Goal: Navigation & Orientation: Find specific page/section

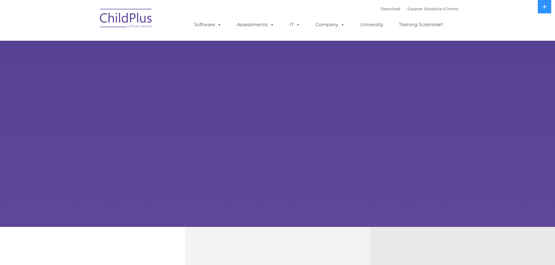
select select "MEDIUM"
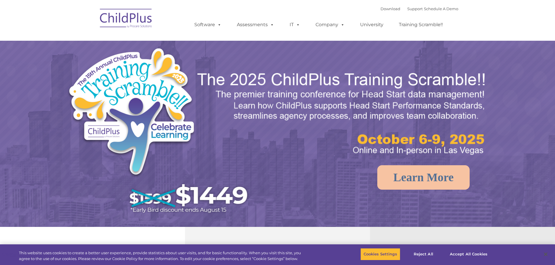
select select "MEDIUM"
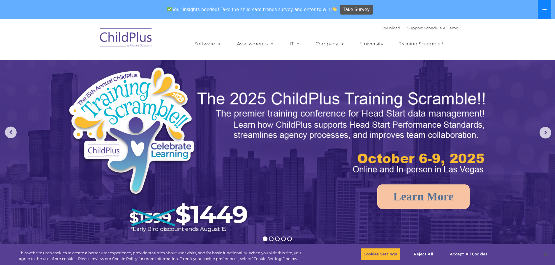
click at [545, 7] on button at bounding box center [544, 9] width 13 height 19
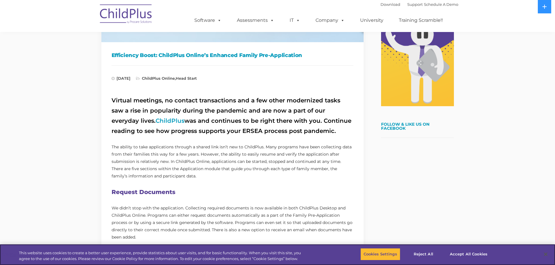
scroll to position [146, 0]
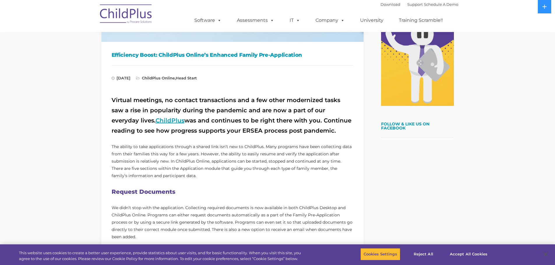
click at [155, 121] on link "ChildPlus" at bounding box center [169, 120] width 29 height 7
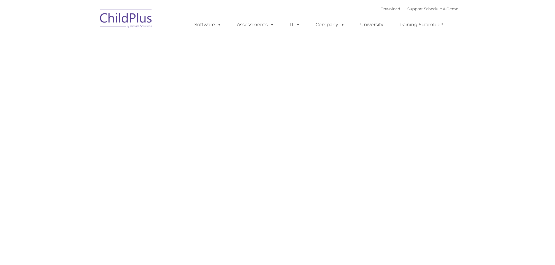
type input ""
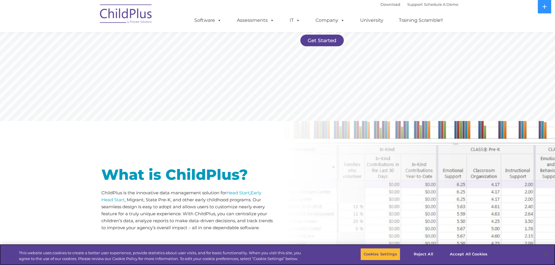
scroll to position [162, 0]
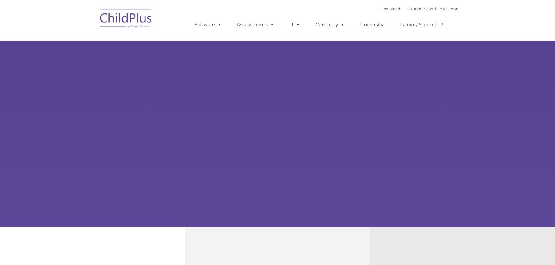
type input ""
select select "MEDIUM"
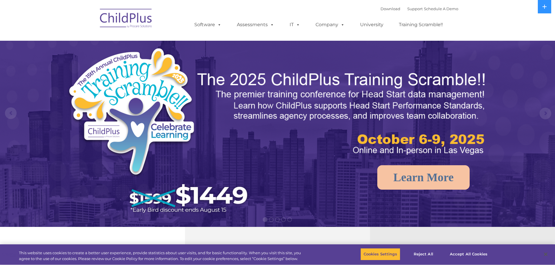
click at [129, 24] on img at bounding box center [126, 19] width 58 height 29
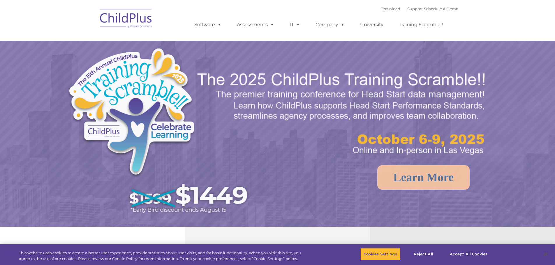
select select "MEDIUM"
